Goal: Task Accomplishment & Management: Use online tool/utility

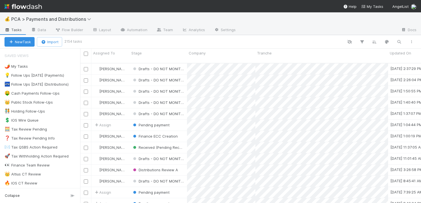
scroll to position [140, 337]
click at [35, 68] on link at bounding box center [35, 66] width 6 height 5
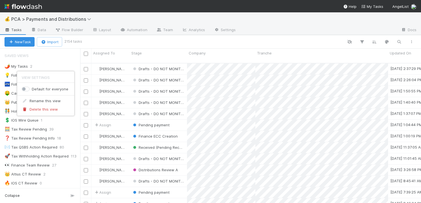
click at [38, 58] on div "View Settings Default for everyone Rename this view Delete this view" at bounding box center [210, 101] width 421 height 203
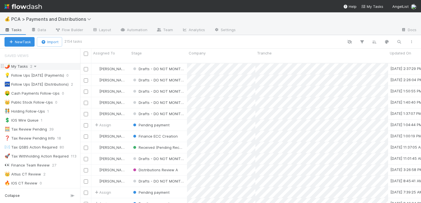
click at [37, 66] on icon at bounding box center [35, 67] width 6 height 4
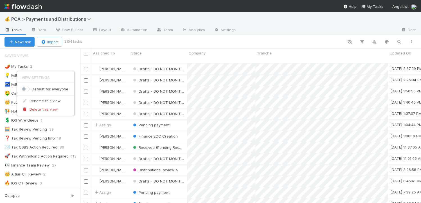
click at [41, 66] on div "View Settings Default for everyone Rename this view Delete this view" at bounding box center [210, 101] width 421 height 203
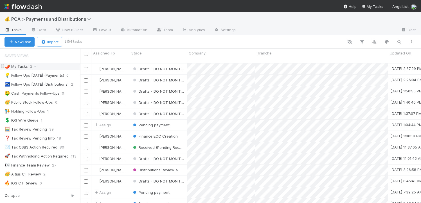
click at [22, 66] on div "🌶️ My Tasks" at bounding box center [16, 66] width 23 height 7
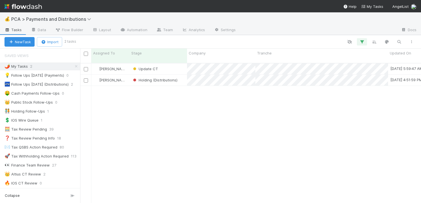
scroll to position [140, 337]
click at [175, 66] on div "Update CT" at bounding box center [158, 69] width 57 height 11
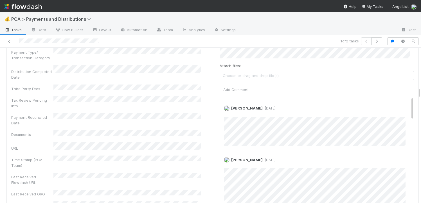
scroll to position [1059, 0]
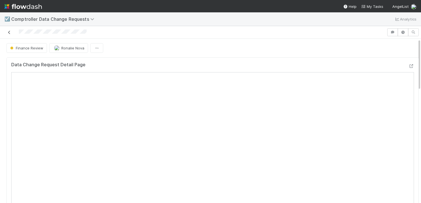
click at [10, 31] on icon at bounding box center [9, 33] width 6 height 4
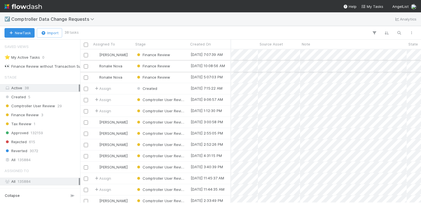
scroll to position [0, 8]
